Goal: Browse casually

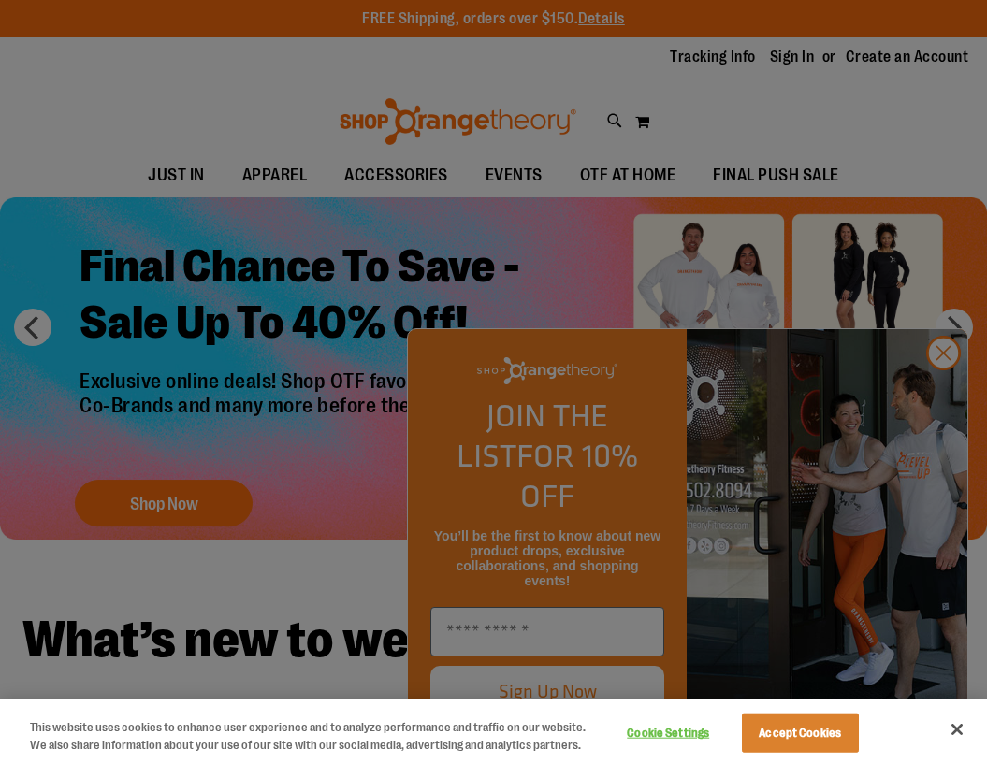
click at [771, 132] on div at bounding box center [493, 382] width 987 height 764
click at [961, 736] on button "Close" at bounding box center [956, 729] width 41 height 41
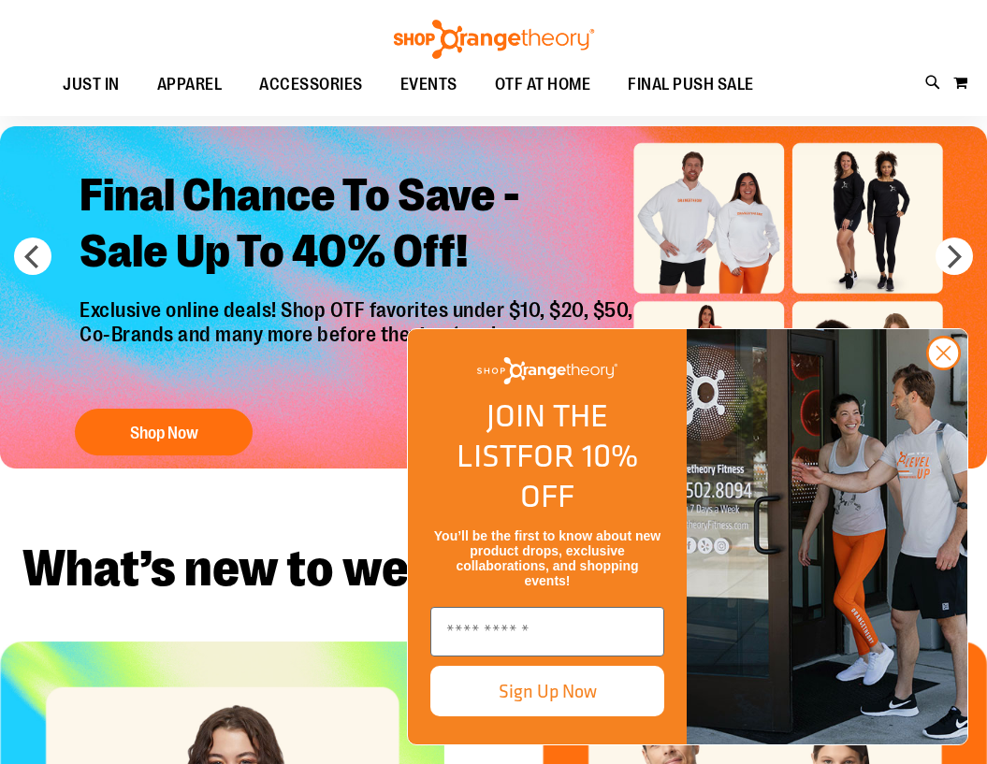
scroll to position [280, 0]
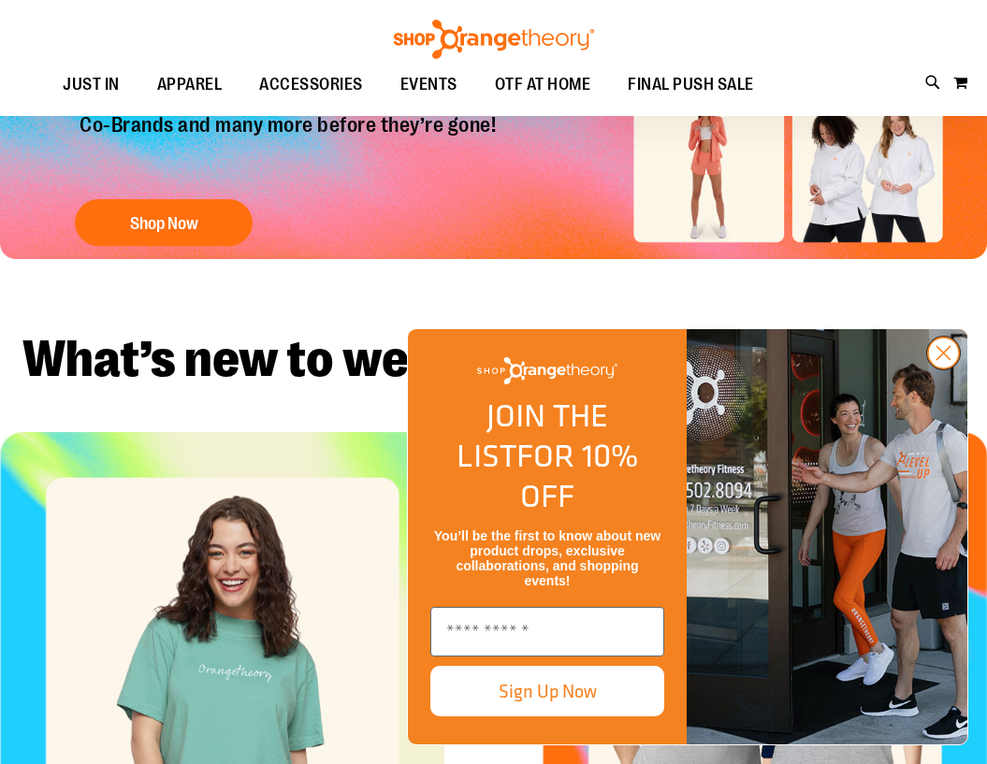
click at [931, 369] on circle "Close dialog" at bounding box center [943, 353] width 31 height 31
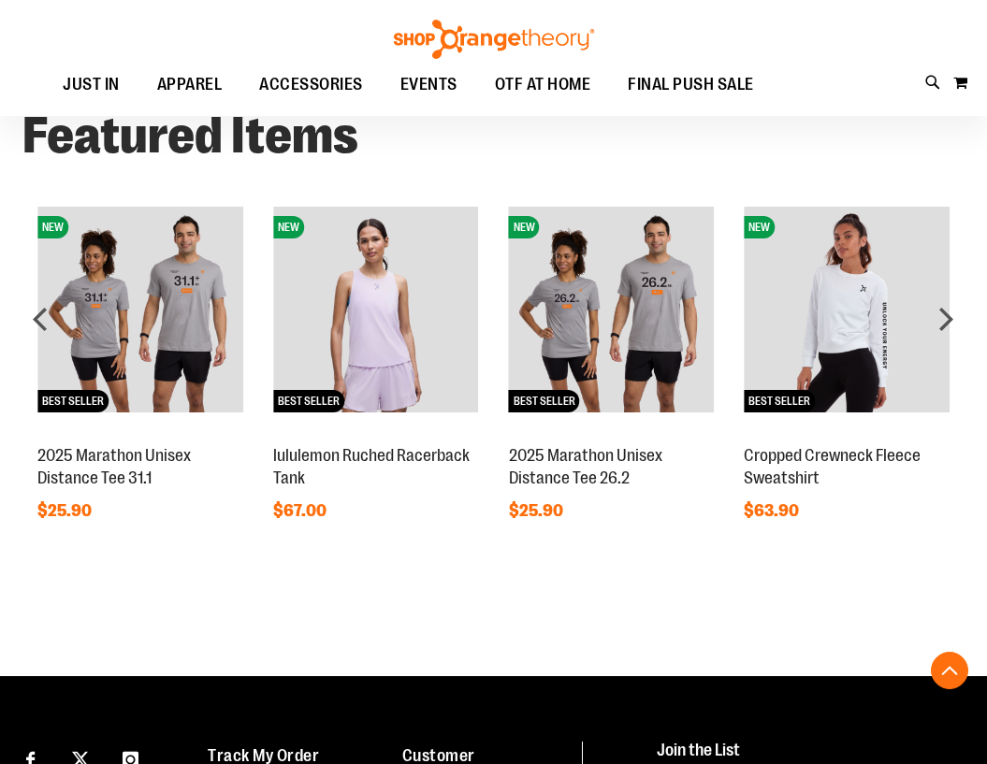
scroll to position [1215, 0]
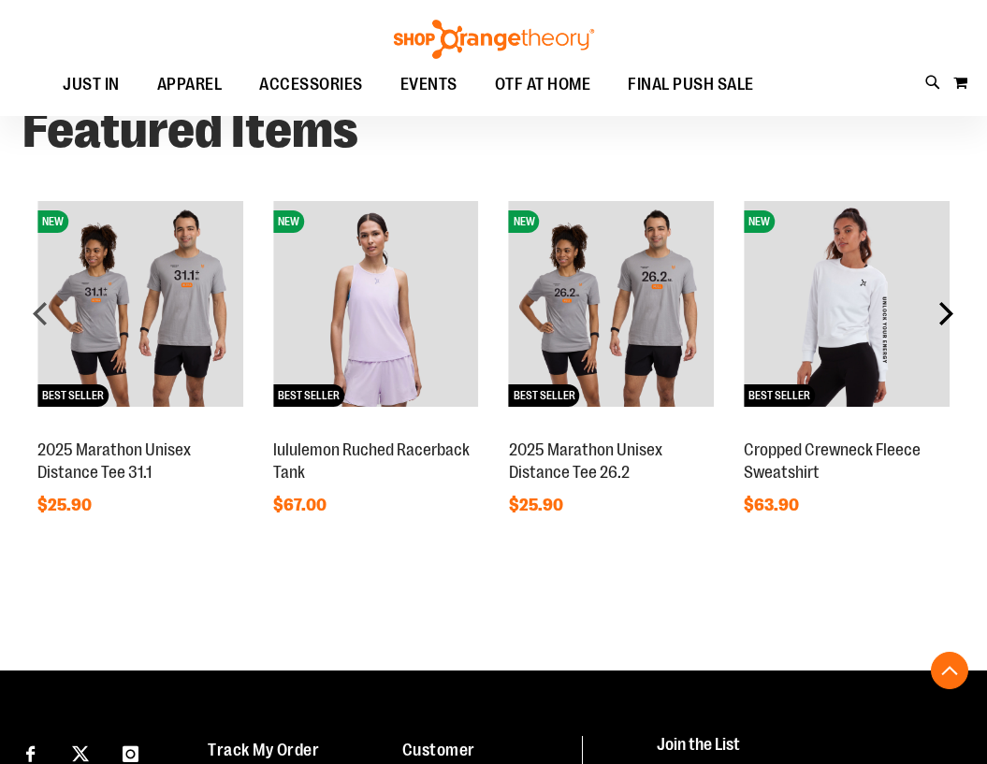
click at [938, 312] on div "next" at bounding box center [945, 313] width 37 height 37
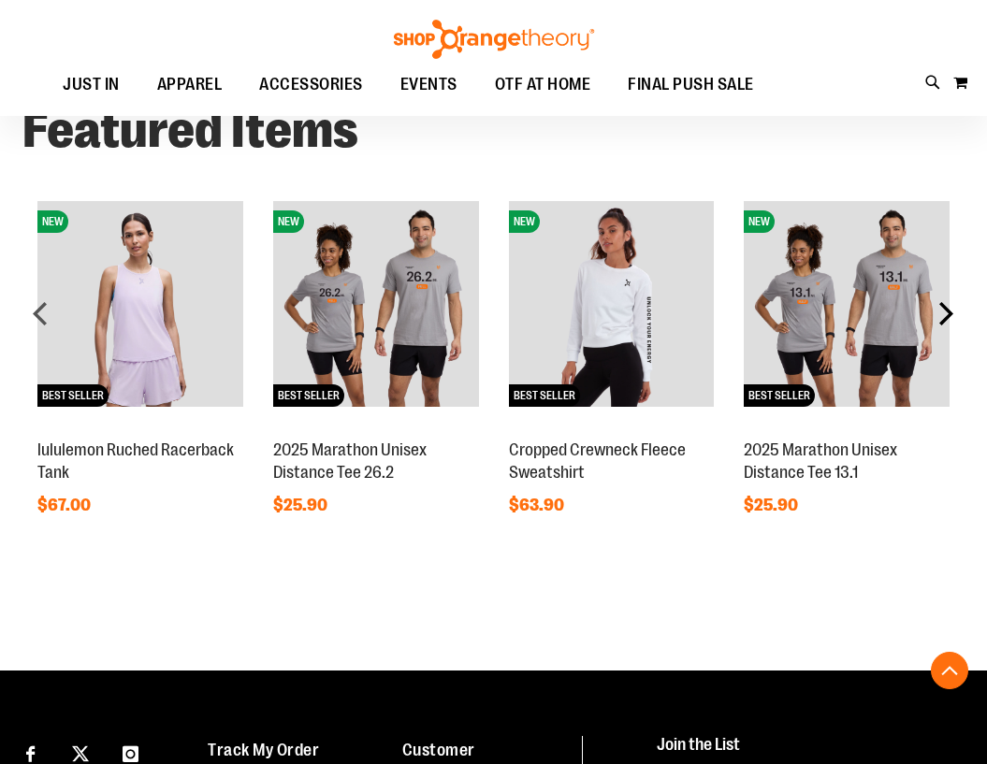
click at [938, 320] on div "next" at bounding box center [945, 313] width 37 height 37
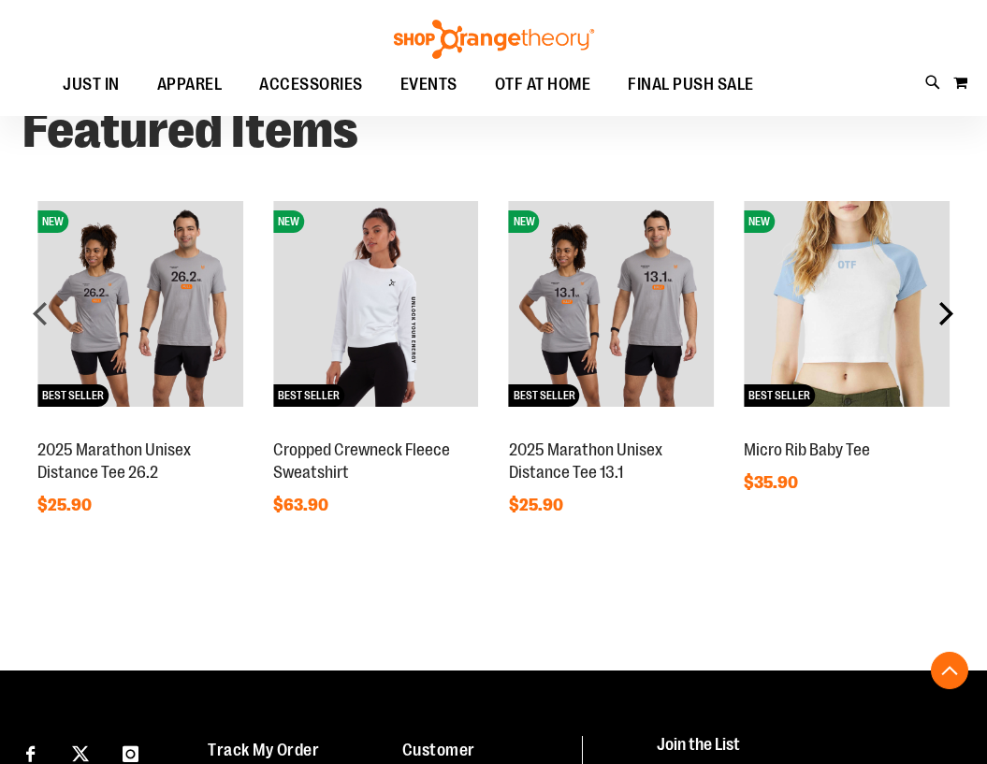
click at [937, 314] on div "next" at bounding box center [945, 313] width 37 height 37
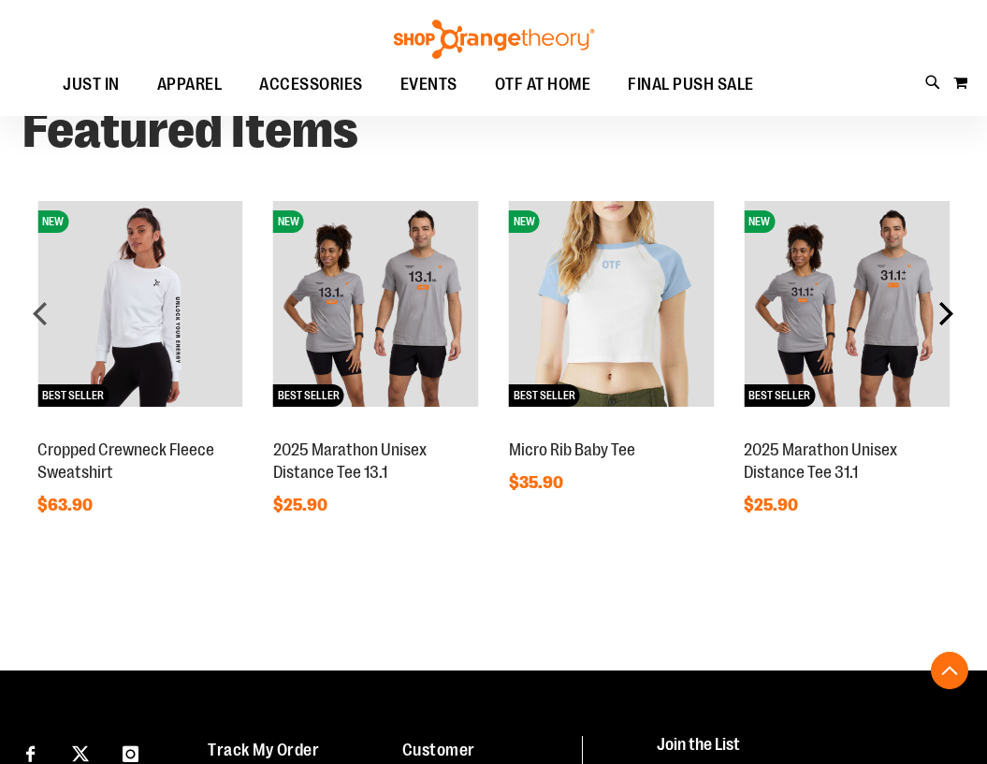
click at [937, 314] on div "next" at bounding box center [945, 313] width 37 height 37
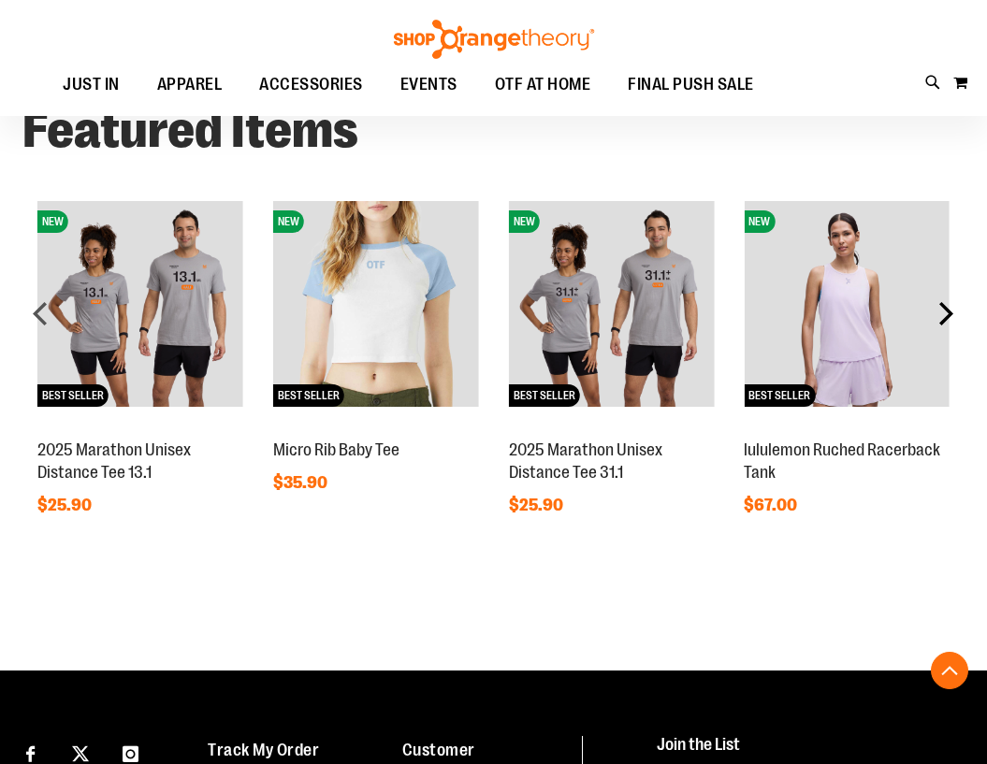
click at [937, 314] on div "next" at bounding box center [945, 313] width 37 height 37
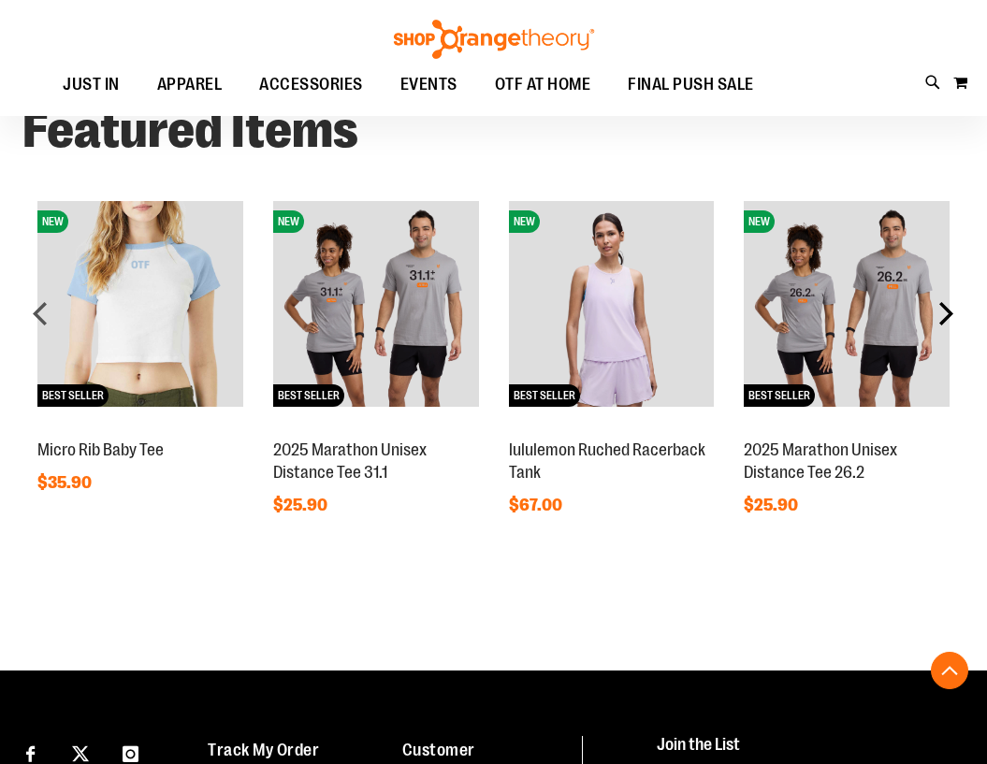
click at [937, 314] on div "next" at bounding box center [945, 313] width 37 height 37
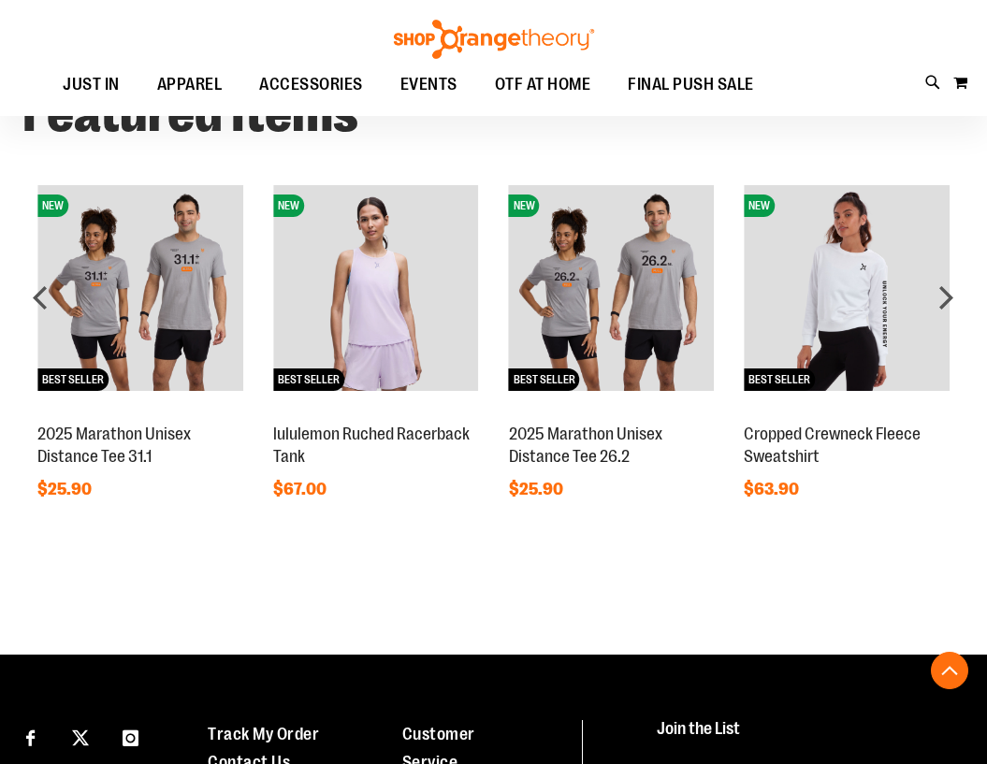
scroll to position [1546, 0]
